Goal: Information Seeking & Learning: Learn about a topic

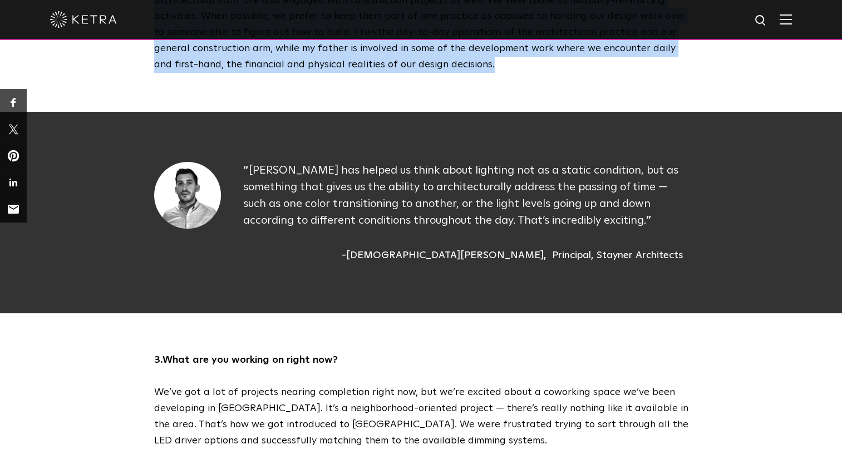
scroll to position [949, 0]
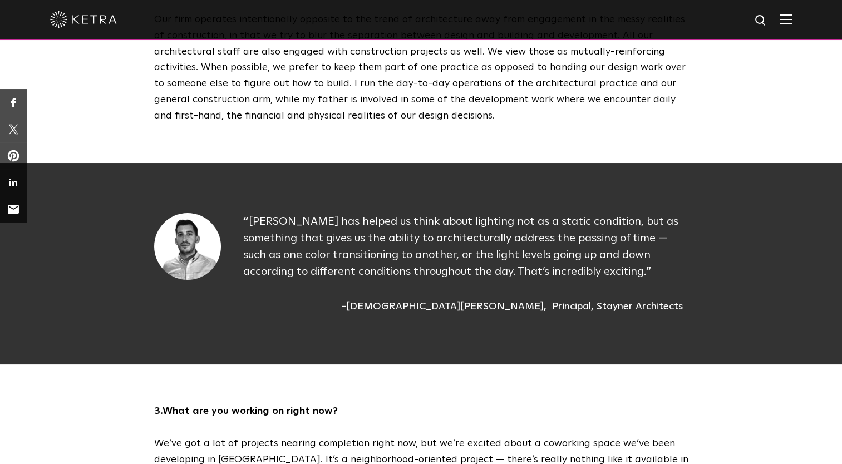
click at [271, 258] on div "[PERSON_NAME] has helped us think about lighting not as a static condition, but…" at bounding box center [465, 263] width 445 height 101
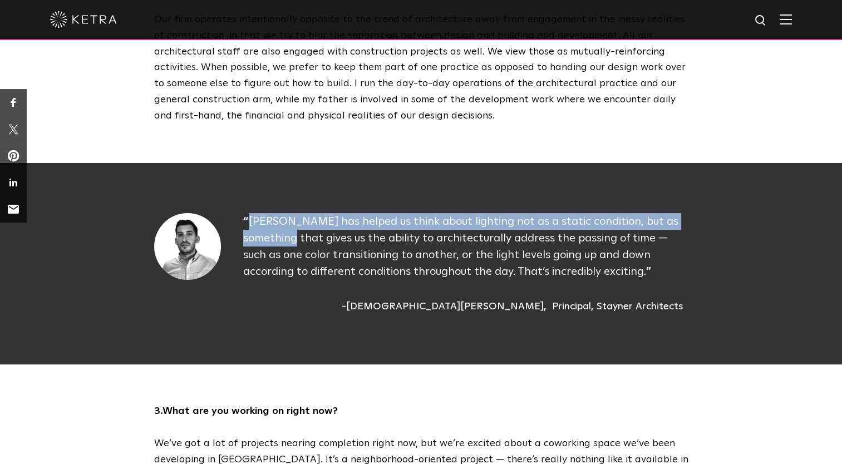
drag, startPoint x: 245, startPoint y: 189, endPoint x: 278, endPoint y: 196, distance: 34.1
click at [278, 213] on div "[PERSON_NAME] has helped us think about lighting not as a static condition, but…" at bounding box center [465, 263] width 445 height 101
drag, startPoint x: 278, startPoint y: 196, endPoint x: 241, endPoint y: 190, distance: 37.7
click at [241, 213] on div "[PERSON_NAME] has helped us think about lighting not as a static condition, but…" at bounding box center [421, 263] width 534 height 101
click at [242, 213] on div "[PERSON_NAME] has helped us think about lighting not as a static condition, but…" at bounding box center [421, 263] width 534 height 101
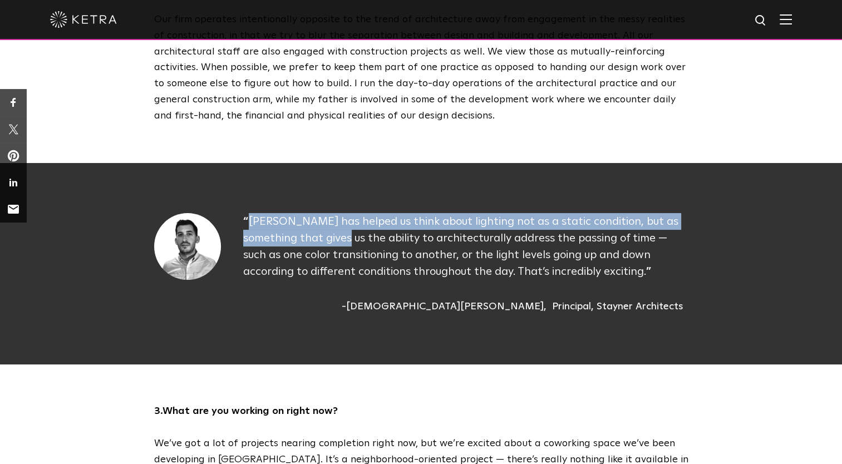
drag, startPoint x: 242, startPoint y: 184, endPoint x: 330, endPoint y: 203, distance: 89.9
click at [330, 213] on div "[PERSON_NAME] has helped us think about lighting not as a static condition, but…" at bounding box center [421, 263] width 534 height 101
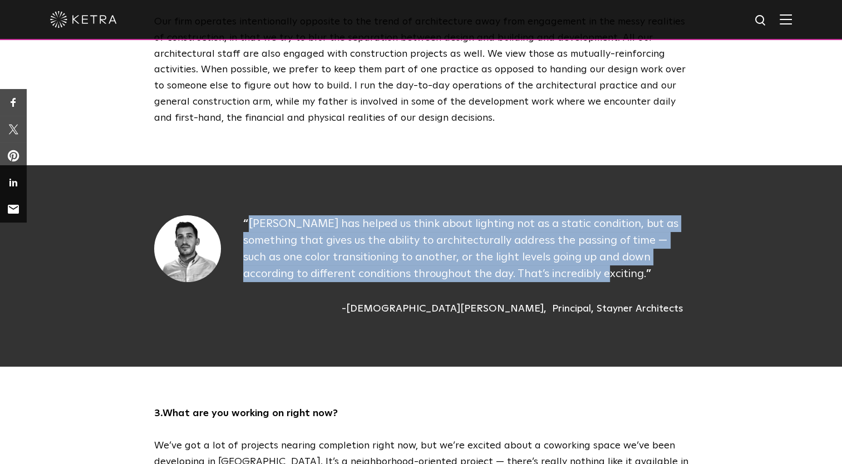
drag, startPoint x: 250, startPoint y: 189, endPoint x: 576, endPoint y: 244, distance: 330.2
click at [576, 244] on p "[PERSON_NAME] has helped us think about lighting not as a static condition, but…" at bounding box center [465, 248] width 445 height 67
copy p "[PERSON_NAME] has helped us think about lighting not as a static condition, but…"
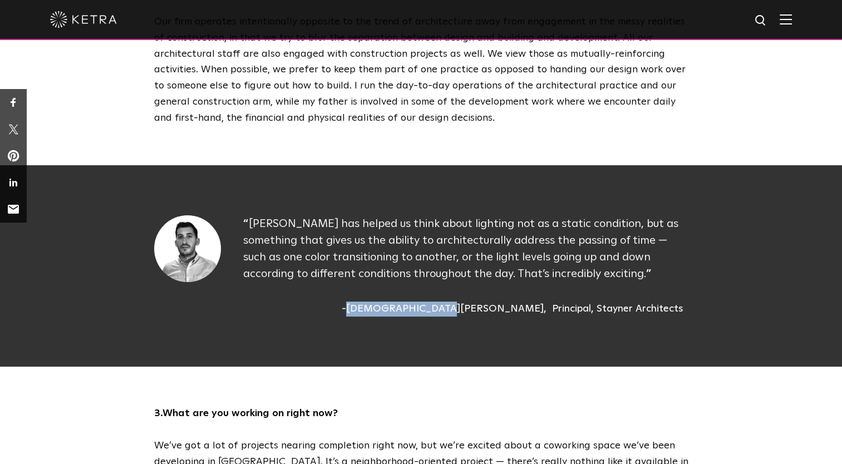
drag, startPoint x: 465, startPoint y: 266, endPoint x: 544, endPoint y: 279, distance: 79.5
click at [544, 302] on div "Christian Stayner" at bounding box center [444, 309] width 205 height 15
copy div "Christian Stayner"
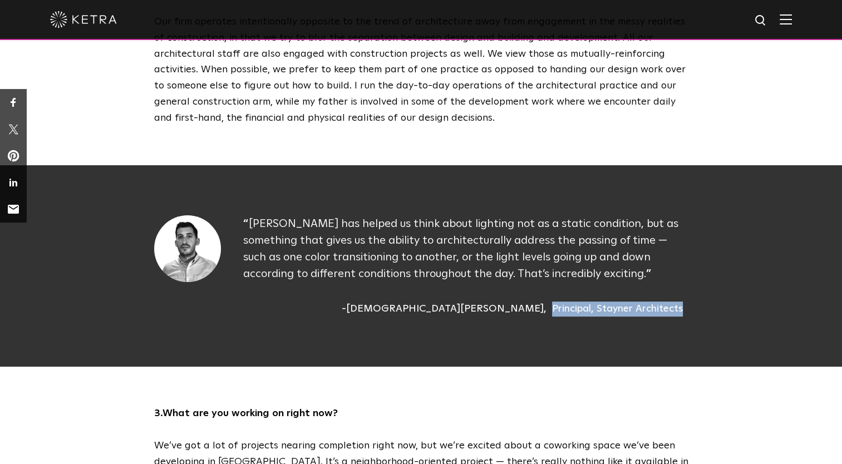
drag, startPoint x: 555, startPoint y: 279, endPoint x: 689, endPoint y: 282, distance: 134.2
click at [689, 282] on div "Ketra has helped us think about lighting not as a static condition, but as some…" at bounding box center [421, 266] width 1685 height 202
copy div "Principal, Stayner Architects"
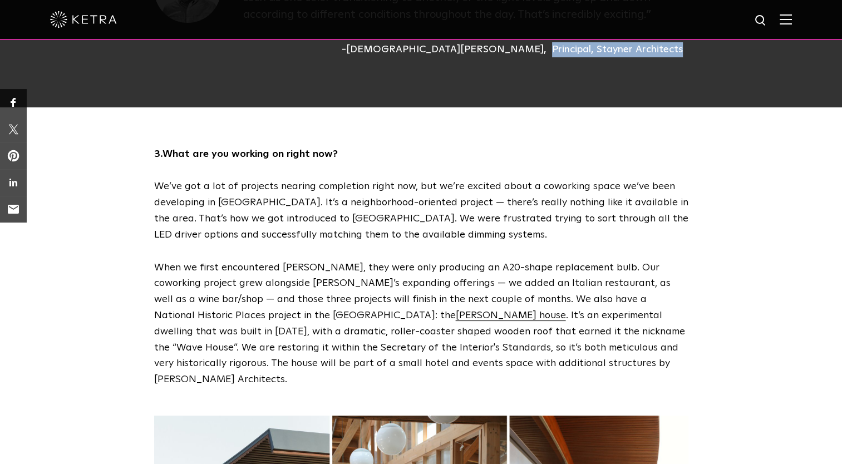
scroll to position [1249, 0]
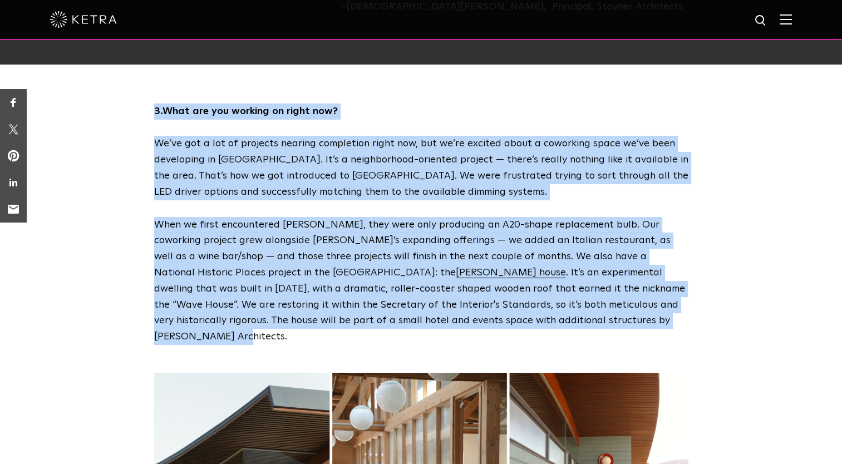
drag, startPoint x: 135, startPoint y: 75, endPoint x: 582, endPoint y: 288, distance: 495.8
click at [582, 288] on div "3. What are you working on right now? We’ve got a lot of projects nearing compl…" at bounding box center [421, 225] width 842 height 242
copy div "3. What are you working on right now? We’ve got a lot of projects nearing compl…"
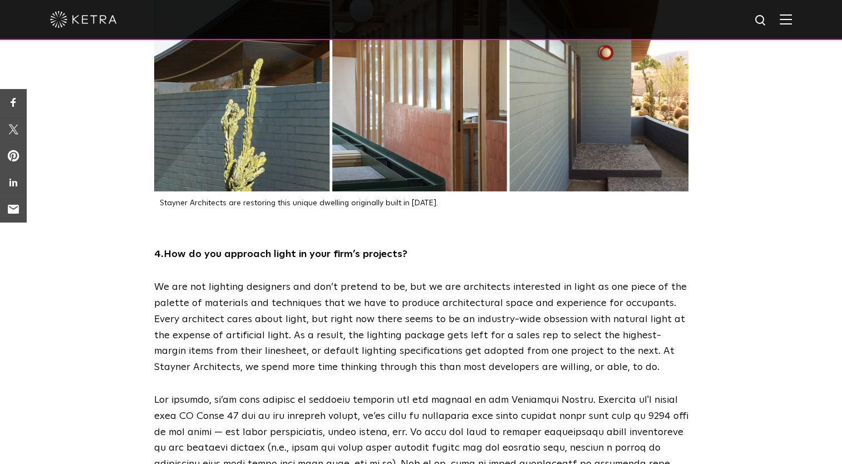
scroll to position [1653, 0]
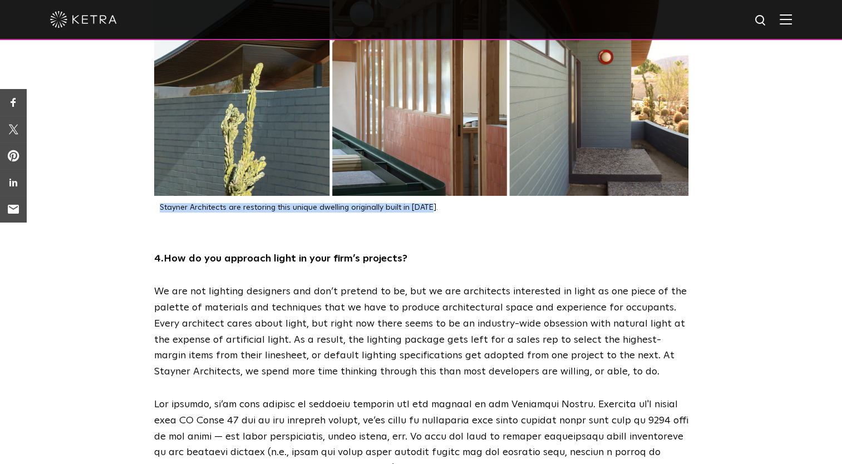
click at [443, 161] on div "Stayner Architects are restoring this unique dwelling originally built in [DATE…" at bounding box center [421, 90] width 534 height 243
copy div "Stayner Architects are restoring this unique dwelling originally built in [DATE…"
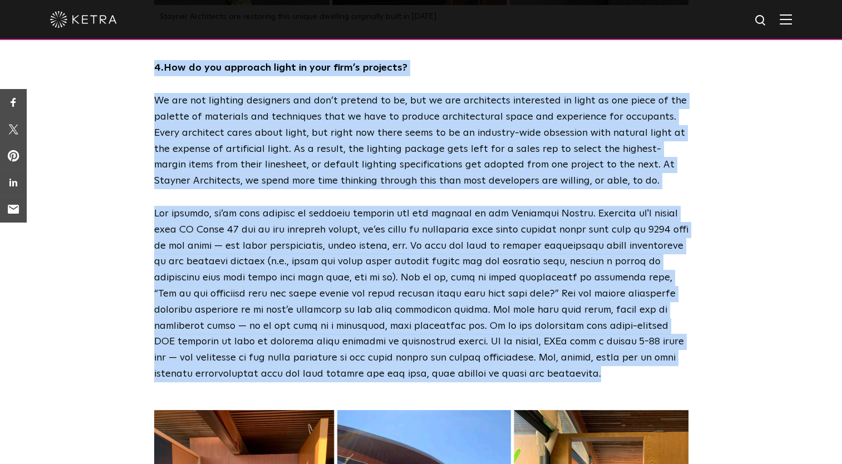
scroll to position [1852, 0]
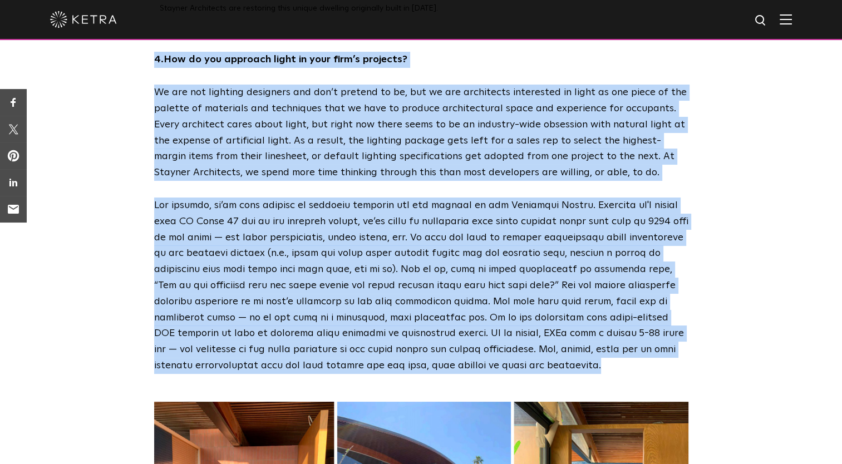
drag, startPoint x: 146, startPoint y: 203, endPoint x: 468, endPoint y: 315, distance: 340.5
click at [468, 315] on div "4. How do you approach light in your firm’s projects? We are not lighting desig…" at bounding box center [421, 213] width 557 height 322
copy div "4. How do you approach light in your firm’s projects? We are not lighting desig…"
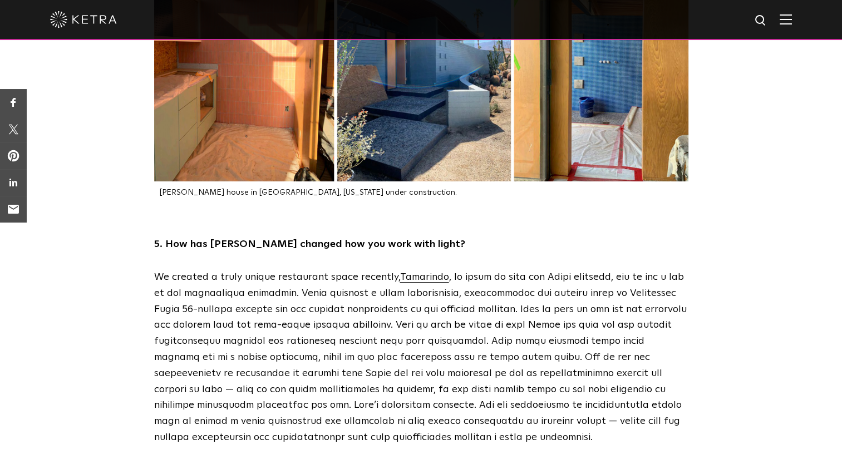
scroll to position [2338, 0]
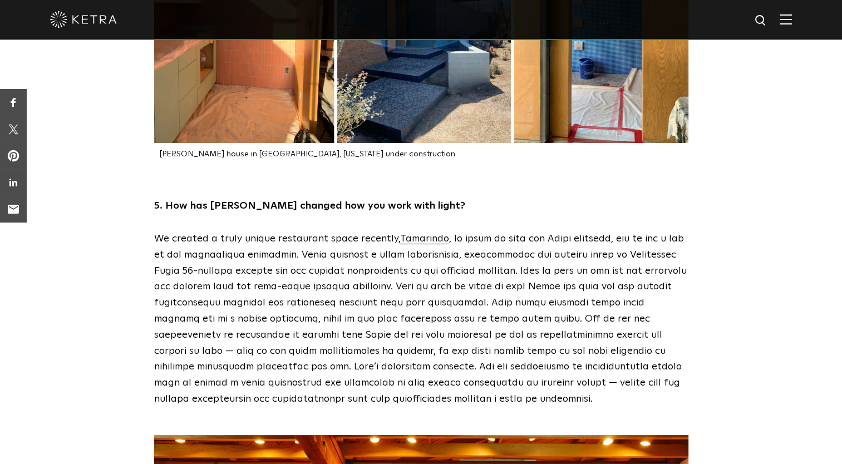
drag, startPoint x: 409, startPoint y: 98, endPoint x: 152, endPoint y: 101, distance: 256.7
click at [152, 101] on div "[PERSON_NAME] house in [GEOGRAPHIC_DATA], [US_STATE] under construction." at bounding box center [421, 37] width 557 height 243
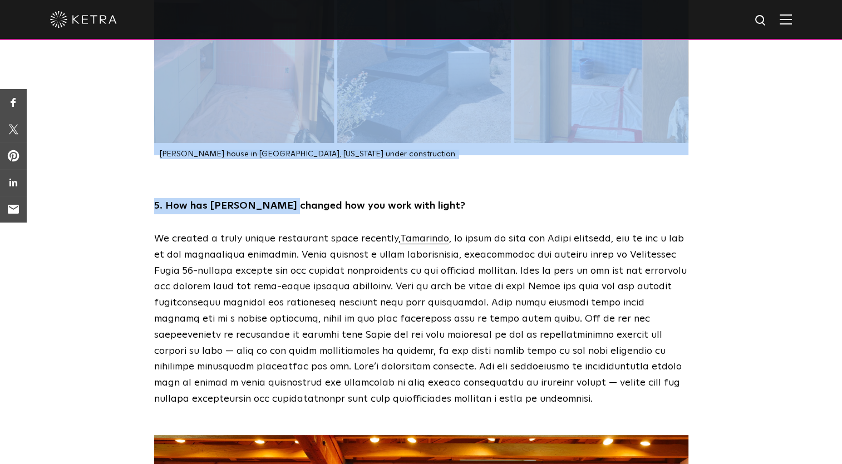
drag, startPoint x: 152, startPoint y: 101, endPoint x: 282, endPoint y: 111, distance: 130.1
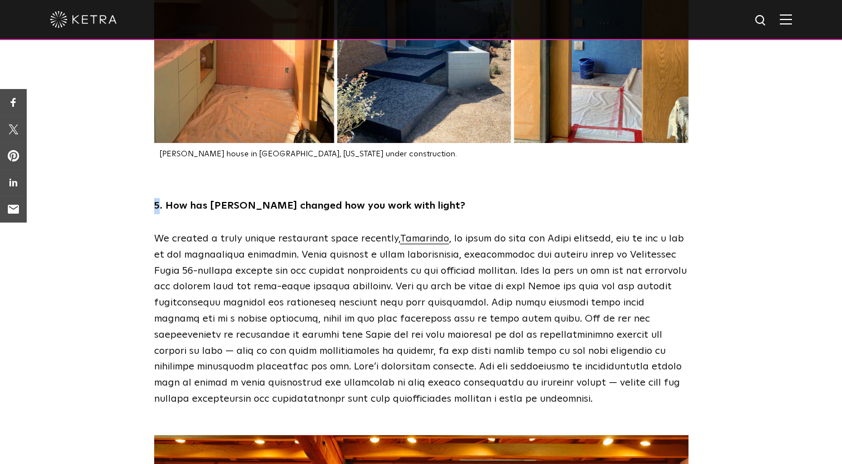
click at [160, 150] on p "[PERSON_NAME] house in [GEOGRAPHIC_DATA], [US_STATE] under construction." at bounding box center [424, 154] width 529 height 9
drag, startPoint x: 160, startPoint y: 106, endPoint x: 150, endPoint y: 114, distance: 12.7
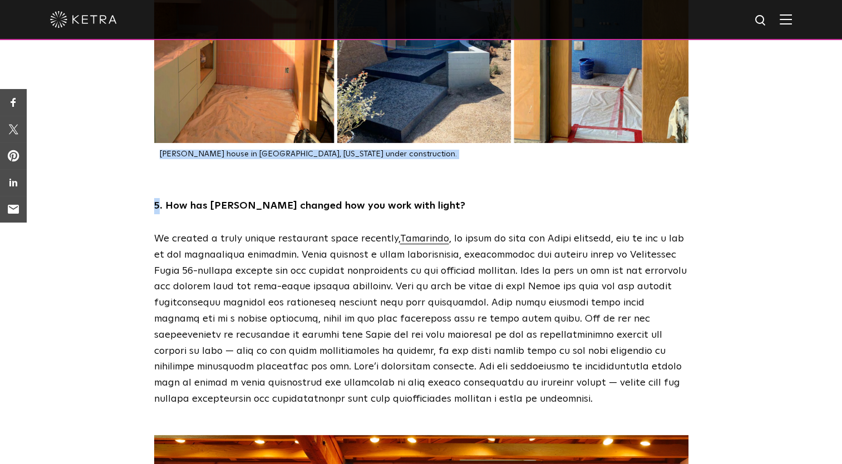
drag, startPoint x: 160, startPoint y: 106, endPoint x: 397, endPoint y: 106, distance: 237.2
click at [397, 150] on p "[PERSON_NAME] house in [GEOGRAPHIC_DATA], [US_STATE] under construction." at bounding box center [424, 154] width 529 height 9
copy p "[PERSON_NAME] house in [GEOGRAPHIC_DATA], [US_STATE] under construction."
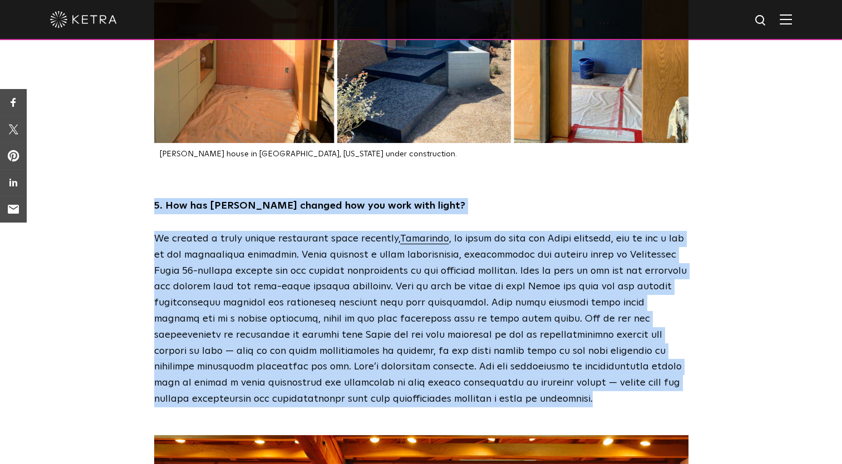
drag, startPoint x: 150, startPoint y: 157, endPoint x: 410, endPoint y: 354, distance: 325.9
click at [410, 354] on div "5. How has Ketra changed how you work with light? We created a truly unique res…" at bounding box center [421, 302] width 557 height 209
copy div "5. How has Ketra changed how you work with light? We created a truly unique res…"
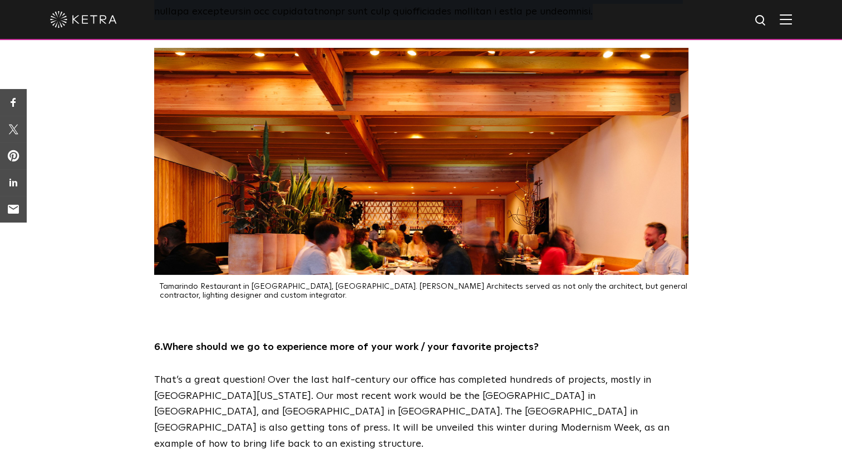
scroll to position [2713, 0]
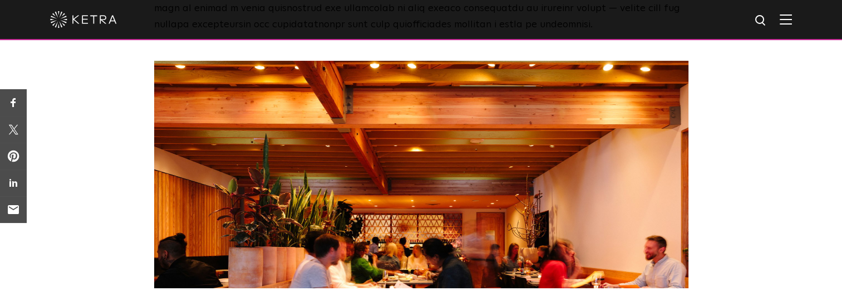
drag, startPoint x: 158, startPoint y: 250, endPoint x: 232, endPoint y: 258, distance: 74.0
drag, startPoint x: 232, startPoint y: 258, endPoint x: 160, endPoint y: 252, distance: 71.6
copy p "Tamarindo Restaurant in [GEOGRAPHIC_DATA], [GEOGRAPHIC_DATA]. [PERSON_NAME] Arc…"
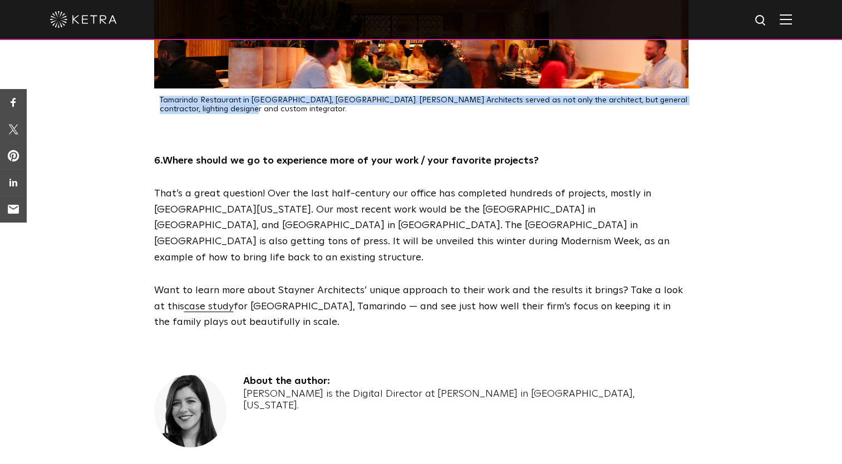
scroll to position [2895, 0]
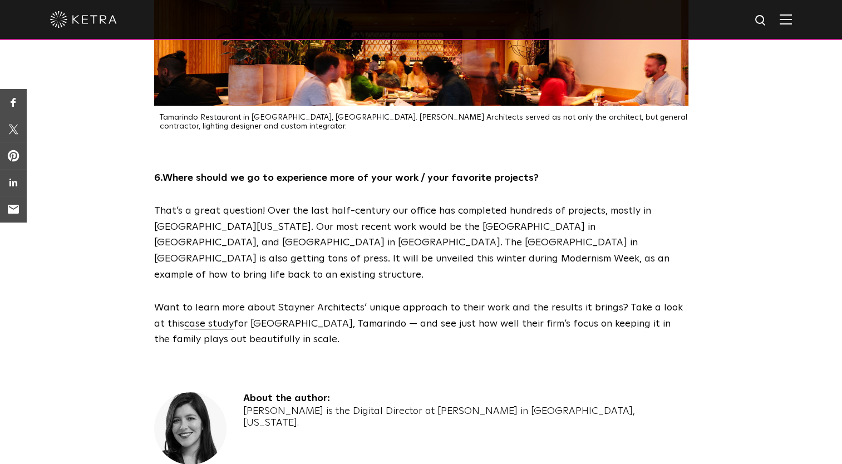
click at [154, 173] on strong "6." at bounding box center [158, 178] width 8 height 10
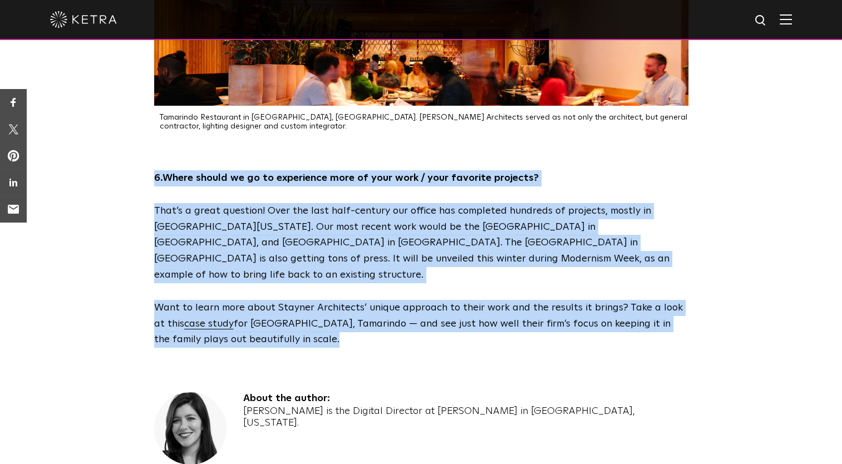
drag, startPoint x: 154, startPoint y: 127, endPoint x: 322, endPoint y: 282, distance: 228.1
copy div "6. Where should we go to experience more of your work / your favorite projects?…"
click at [193, 392] on img at bounding box center [190, 428] width 72 height 72
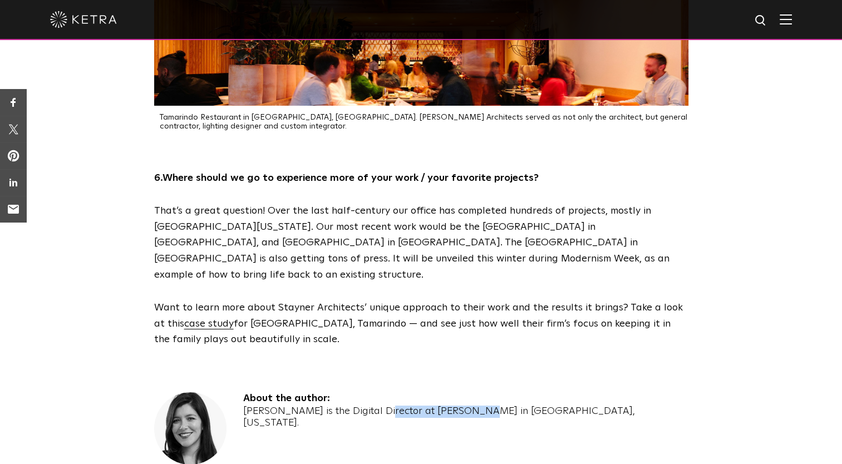
drag, startPoint x: 323, startPoint y: 348, endPoint x: 408, endPoint y: 351, distance: 84.6
click at [408, 406] on div "[PERSON_NAME] is the Digital Director at [PERSON_NAME] in [GEOGRAPHIC_DATA], [U…" at bounding box center [465, 418] width 445 height 24
click at [528, 392] on div "About the author: Monica Pereira is the Digital Director at Ketra in Austin, Te…" at bounding box center [421, 440] width 534 height 96
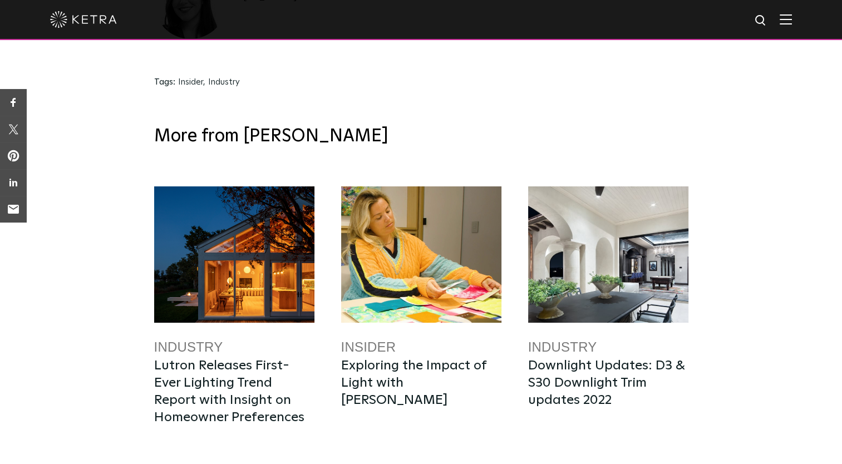
scroll to position [3329, 0]
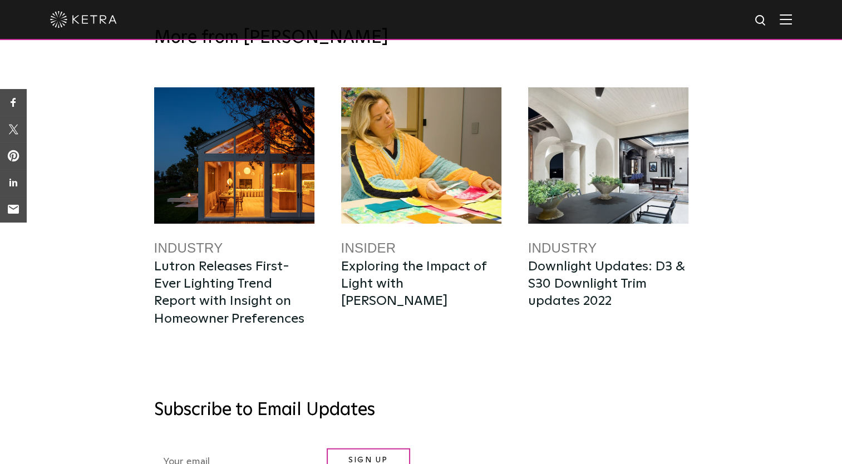
scroll to position [2658, 0]
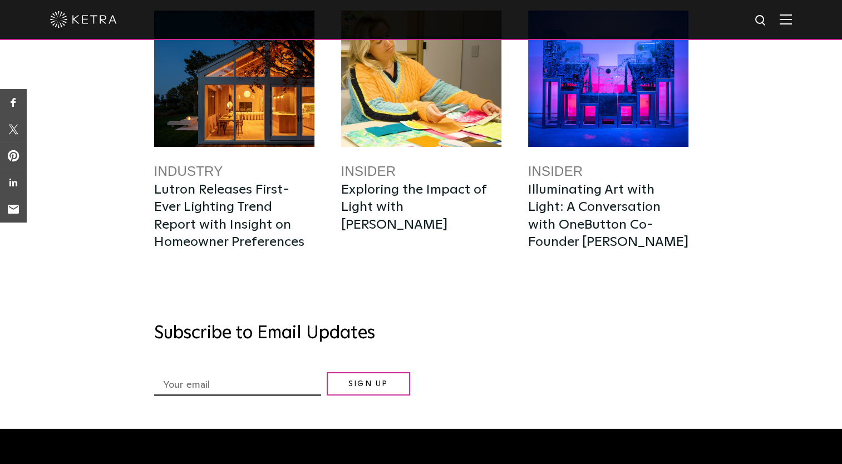
scroll to position [3369, 0]
